Goal: Find specific page/section: Find specific page/section

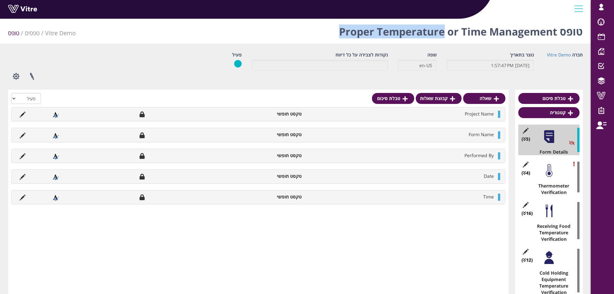
drag, startPoint x: 339, startPoint y: 33, endPoint x: 442, endPoint y: 38, distance: 103.3
click at [442, 38] on h1 "טופס Proper Temperature or Time Management" at bounding box center [461, 29] width 244 height 27
copy h1 "Proper Temperature"
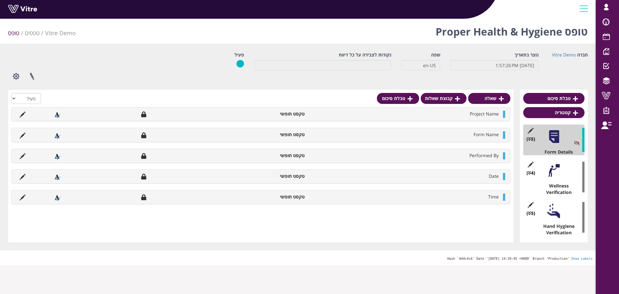
click at [474, 32] on h1 "טופס Proper Health & Hygiene" at bounding box center [511, 29] width 152 height 27
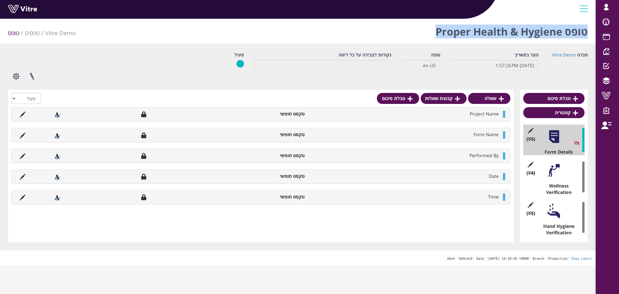
click at [474, 32] on h1 "טופס Proper Health & Hygiene" at bounding box center [511, 29] width 152 height 27
click at [451, 27] on h1 "טופס Proper Health & Hygiene" at bounding box center [511, 29] width 152 height 27
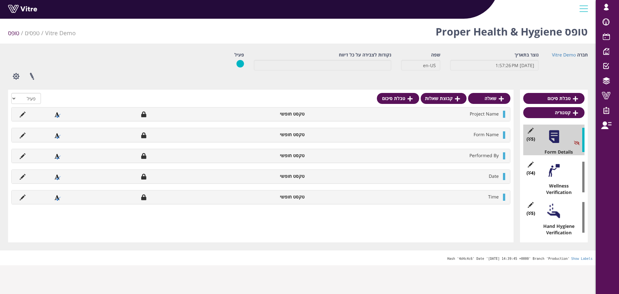
click at [434, 29] on div "טופס Proper Health & Hygiene Vitre Demo טפסים טופס" at bounding box center [297, 29] width 595 height 27
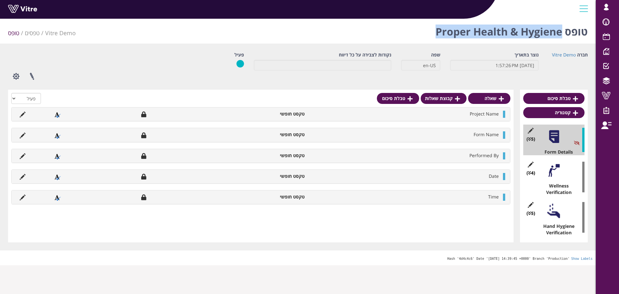
drag, startPoint x: 436, startPoint y: 32, endPoint x: 562, endPoint y: 33, distance: 126.0
click at [562, 33] on h1 "טופס Proper Health & Hygiene" at bounding box center [511, 29] width 152 height 27
copy h1 "Proper Health & Hygiene"
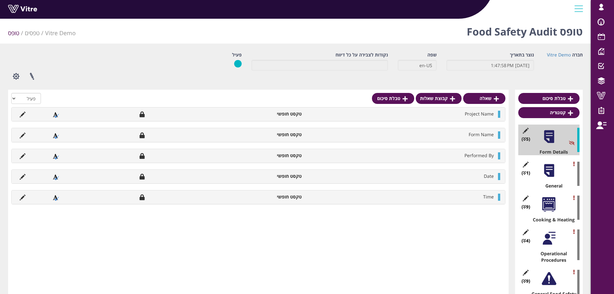
click at [526, 34] on h1 "טופס Food Safety Audit" at bounding box center [525, 29] width 116 height 27
drag, startPoint x: 466, startPoint y: 31, endPoint x: 558, endPoint y: 34, distance: 91.9
click at [558, 34] on div "טופס Food Safety Audit Vitre Demo טפסים טופס" at bounding box center [295, 29] width 591 height 27
copy h1 "Food Safety Audit"
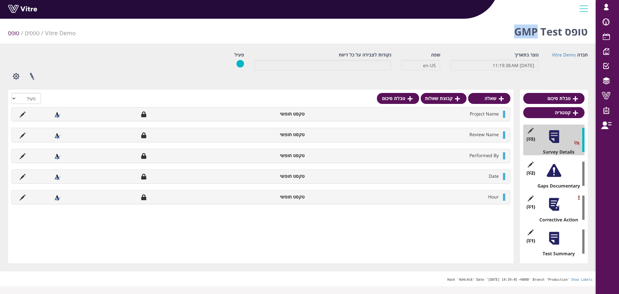
drag, startPoint x: 517, startPoint y: 32, endPoint x: 539, endPoint y: 31, distance: 21.6
click at [539, 31] on h1 "טופס GMP Test" at bounding box center [550, 29] width 73 height 27
copy h1 "GMP"
drag, startPoint x: 603, startPoint y: 94, endPoint x: 569, endPoint y: 87, distance: 34.4
click at [603, 94] on span at bounding box center [606, 96] width 16 height 8
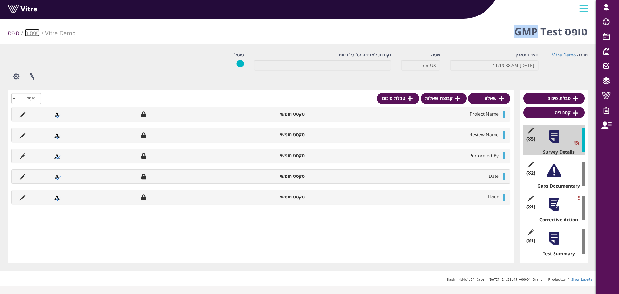
click at [29, 33] on link "טפסים" at bounding box center [32, 33] width 15 height 8
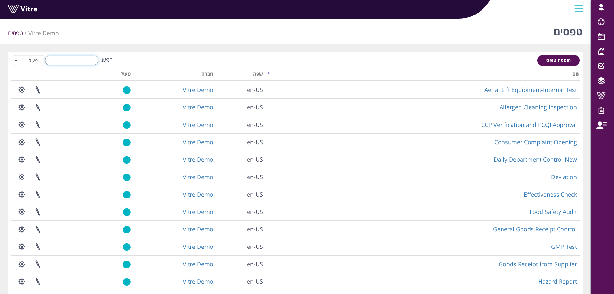
click at [75, 62] on input "חפש:" at bounding box center [71, 60] width 53 height 10
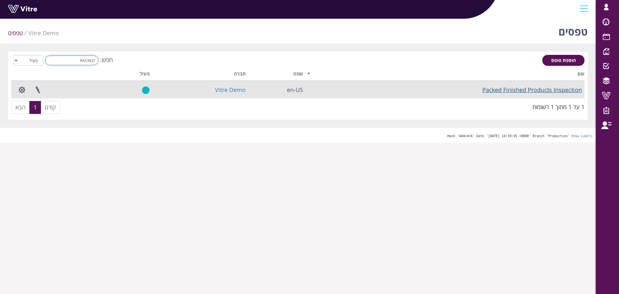
type input "PACKED"
click at [535, 92] on link "Packed Finished Products Inspection" at bounding box center [532, 90] width 100 height 8
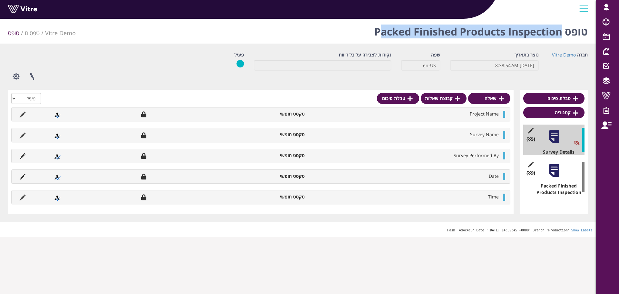
drag, startPoint x: 378, startPoint y: 31, endPoint x: 563, endPoint y: 36, distance: 184.7
click at [563, 36] on h1 "טופס Packed Finished Products Inspection" at bounding box center [480, 29] width 213 height 27
click at [562, 35] on h1 "טופס Packed Finished Products Inspection" at bounding box center [480, 29] width 213 height 27
drag, startPoint x: 562, startPoint y: 33, endPoint x: 376, endPoint y: 30, distance: 186.3
click at [376, 30] on h1 "טופס Packed Finished Products Inspection" at bounding box center [480, 29] width 213 height 27
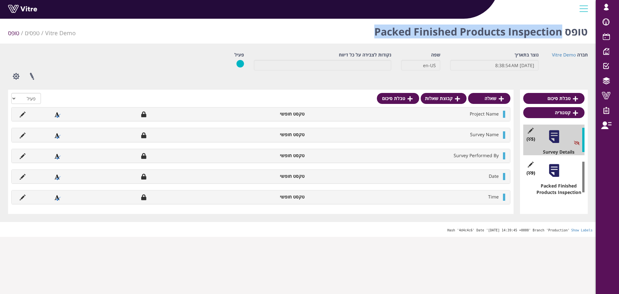
copy h1 "Packed Finished Products Inspection"
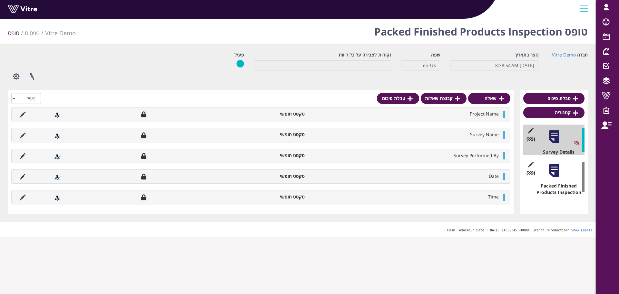
click at [355, 44] on div "טופס Packed Finished Products Inspection Vitre Demo טפסים טופס חברה Vitre Demo …" at bounding box center [297, 126] width 595 height 220
click at [384, 30] on h1 "טופס Packed Finished Products Inspection" at bounding box center [480, 29] width 213 height 27
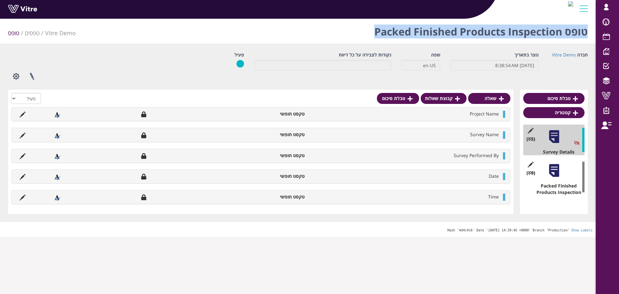
click at [384, 30] on h1 "טופס Packed Finished Products Inspection" at bounding box center [480, 29] width 213 height 27
click at [373, 30] on div "טופס Packed Finished Products Inspection Vitre Demo טפסים טופס" at bounding box center [297, 29] width 595 height 27
drag, startPoint x: 375, startPoint y: 32, endPoint x: 559, endPoint y: 29, distance: 184.0
click at [559, 29] on h1 "טופס Packed Finished Products Inspection" at bounding box center [480, 29] width 213 height 27
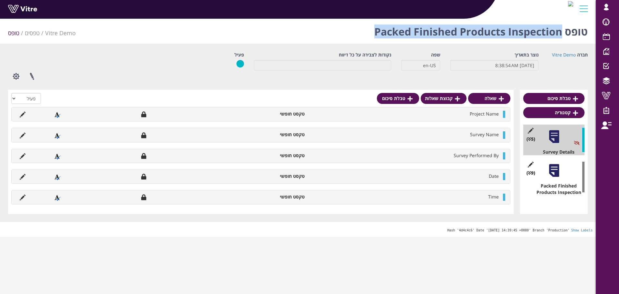
copy h1 "Packed Finished Products Inspection"
